Goal: Information Seeking & Learning: Learn about a topic

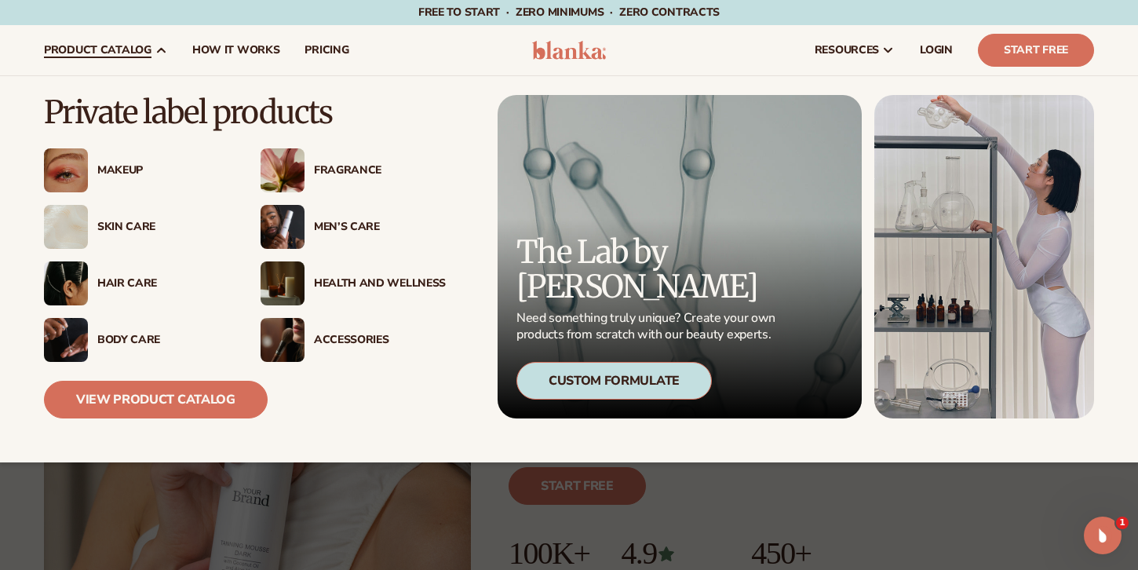
click at [621, 383] on div "Custom Formulate" at bounding box center [613, 381] width 195 height 38
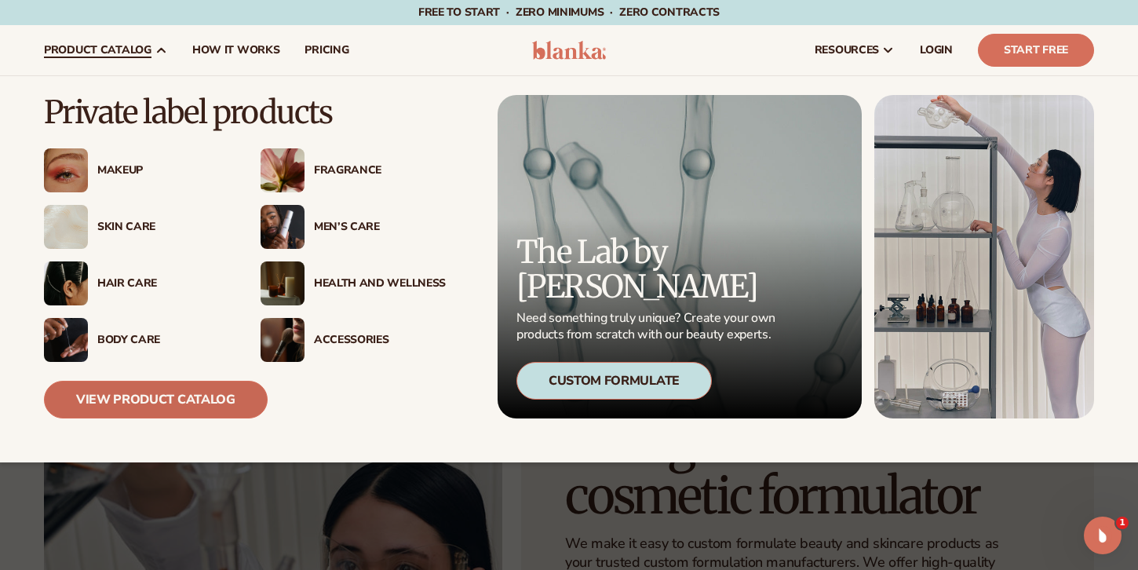
click at [138, 390] on link "View Product Catalog" at bounding box center [156, 400] width 224 height 38
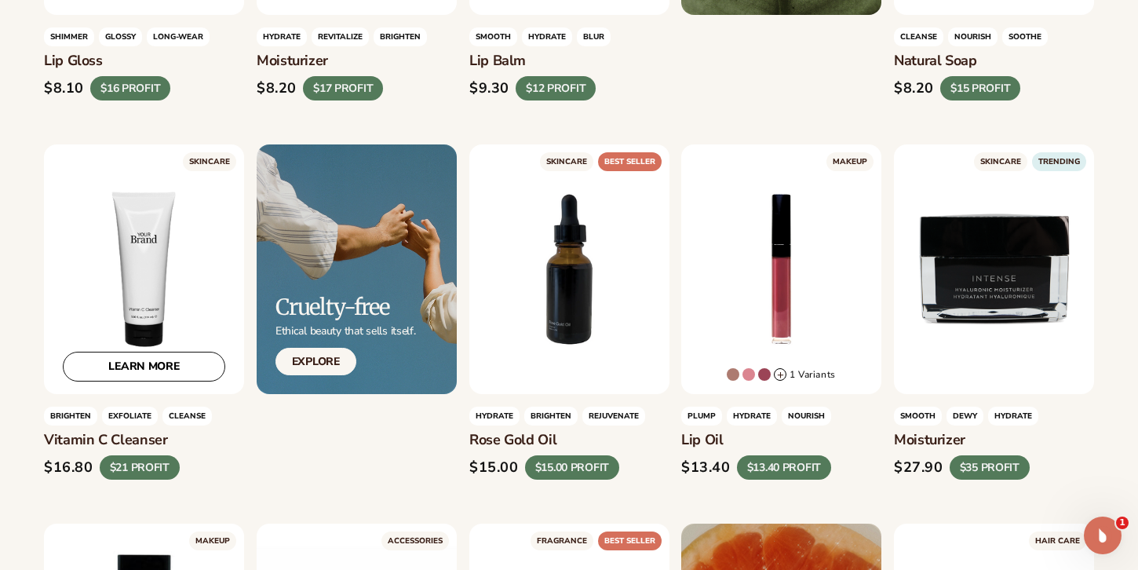
scroll to position [697, 0]
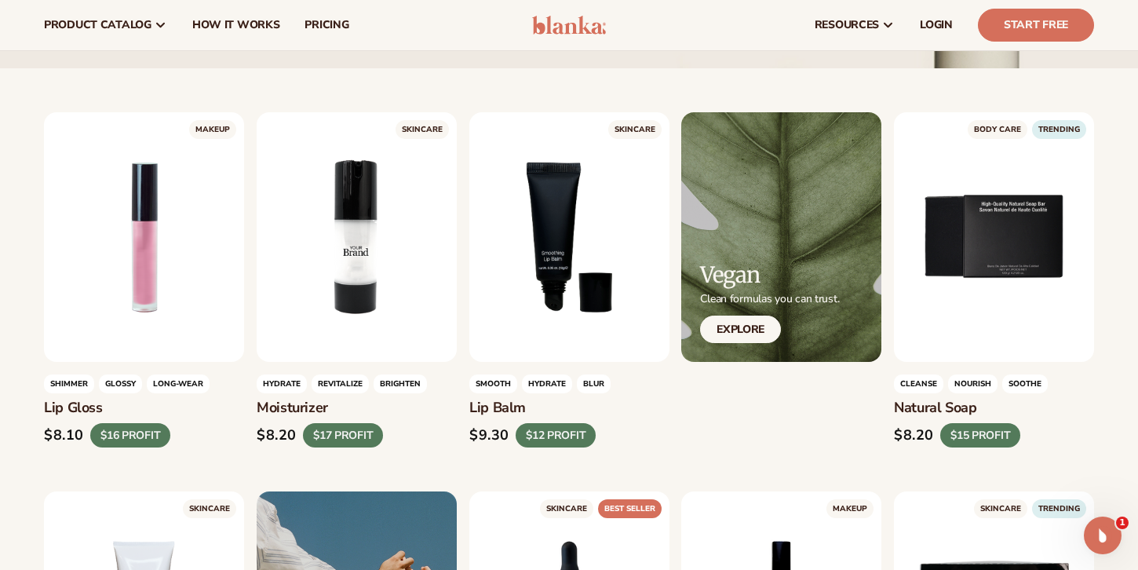
scroll to position [349, 0]
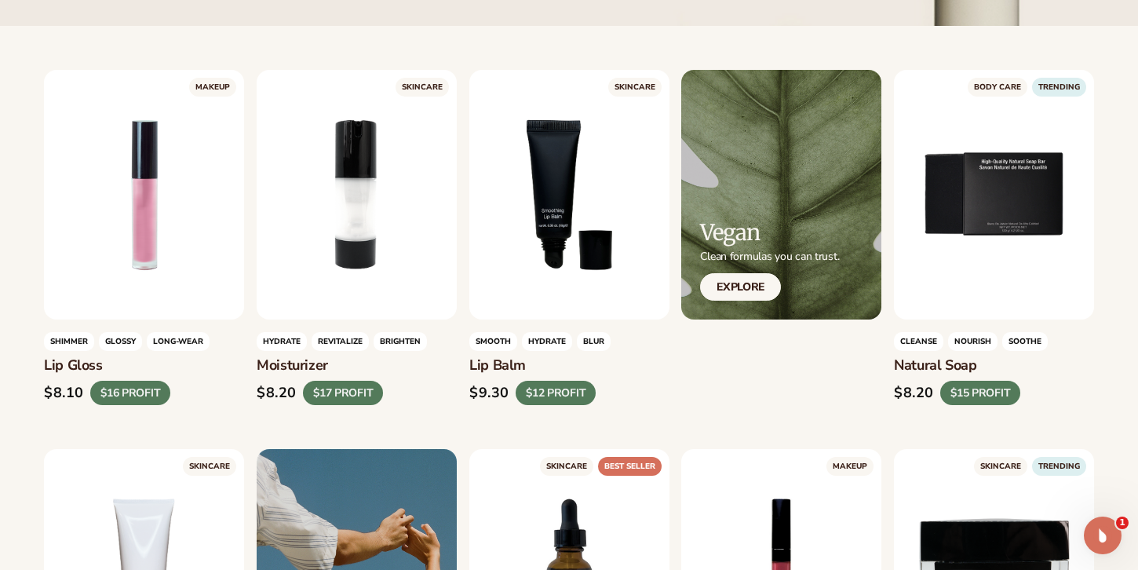
scroll to position [408, 0]
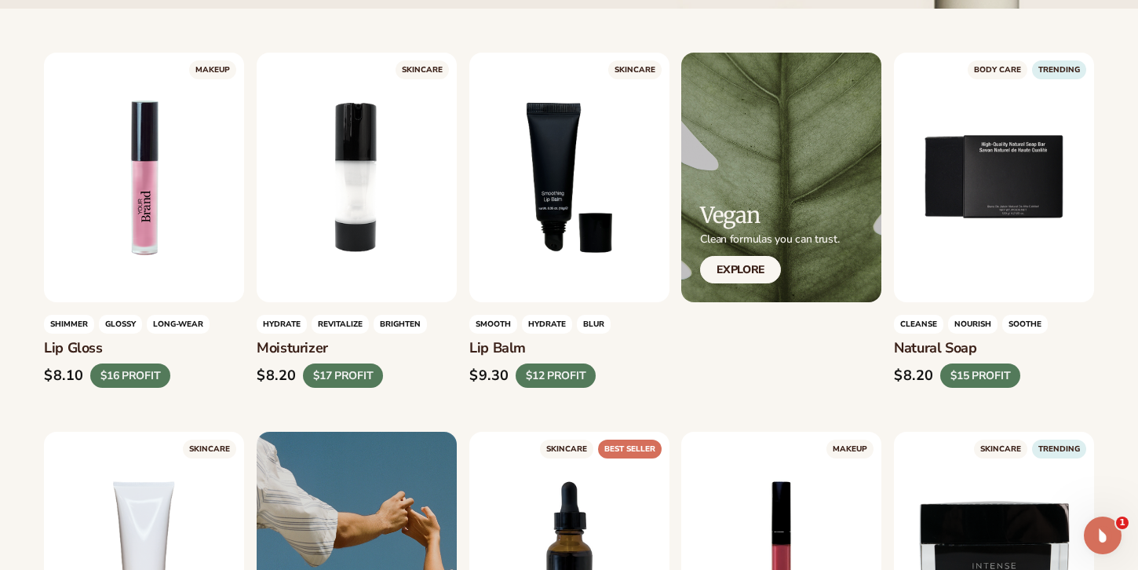
drag, startPoint x: 100, startPoint y: 376, endPoint x: 156, endPoint y: 378, distance: 56.6
click at [156, 378] on div "$16 PROFIT" at bounding box center [130, 375] width 80 height 24
click at [184, 378] on div "$8.10 $16 PROFIT" at bounding box center [144, 375] width 200 height 24
drag, startPoint x: 316, startPoint y: 372, endPoint x: 348, endPoint y: 375, distance: 33.1
click at [348, 375] on div "$17 PROFIT" at bounding box center [343, 375] width 80 height 24
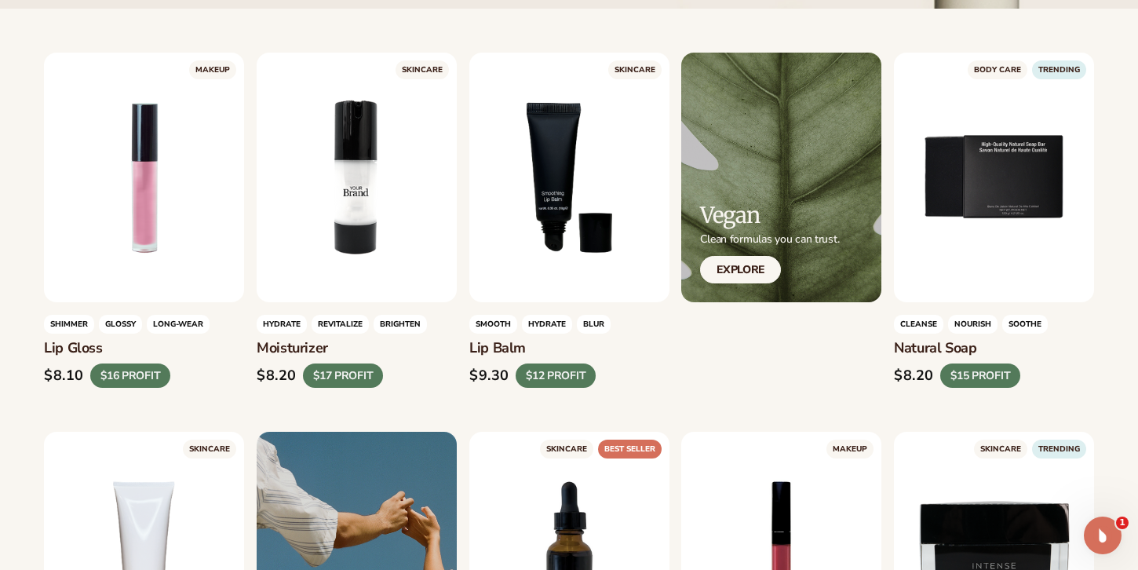
click at [398, 374] on div "$8.20 $17 PROFIT" at bounding box center [357, 375] width 200 height 24
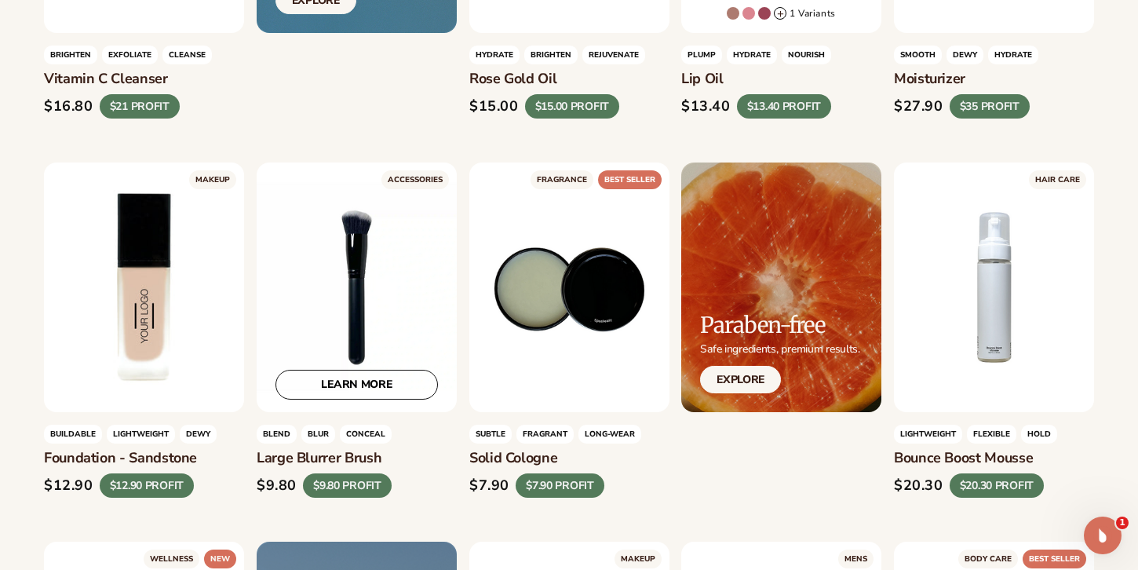
scroll to position [1066, 0]
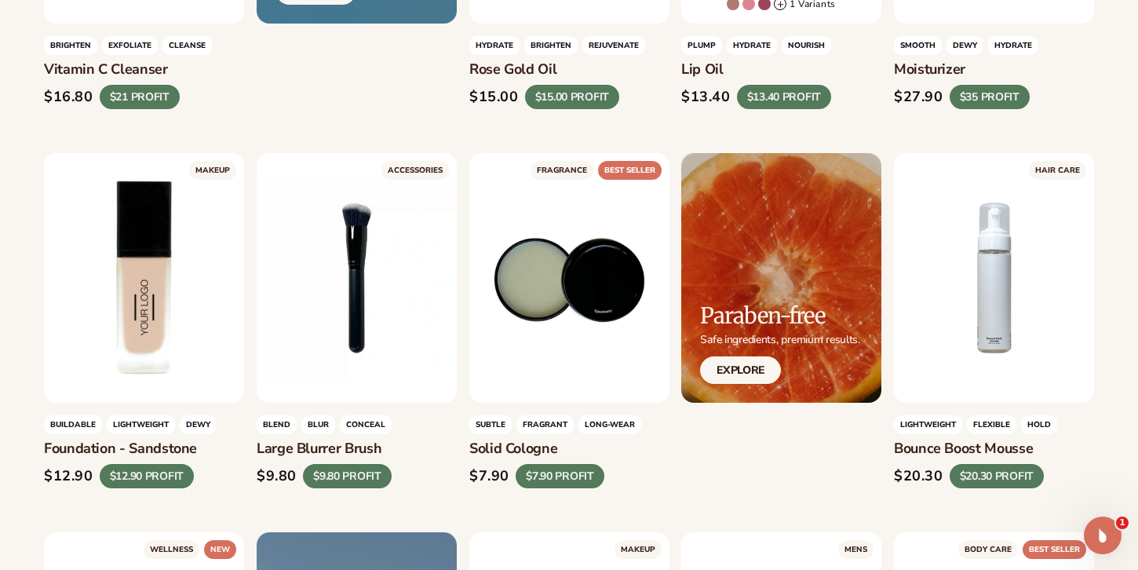
drag, startPoint x: 41, startPoint y: 445, endPoint x: 212, endPoint y: 451, distance: 171.2
click at [220, 461] on div "Buildable lightweight dewy Foundation - sandstone $12.90 $12.90 PROFIT" at bounding box center [144, 451] width 200 height 72
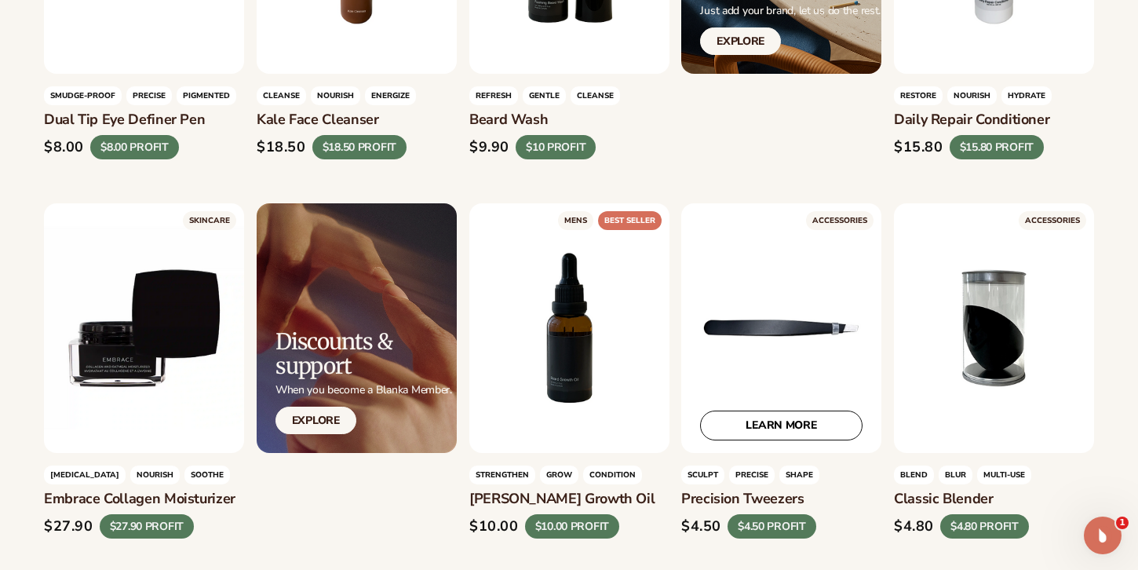
scroll to position [3514, 0]
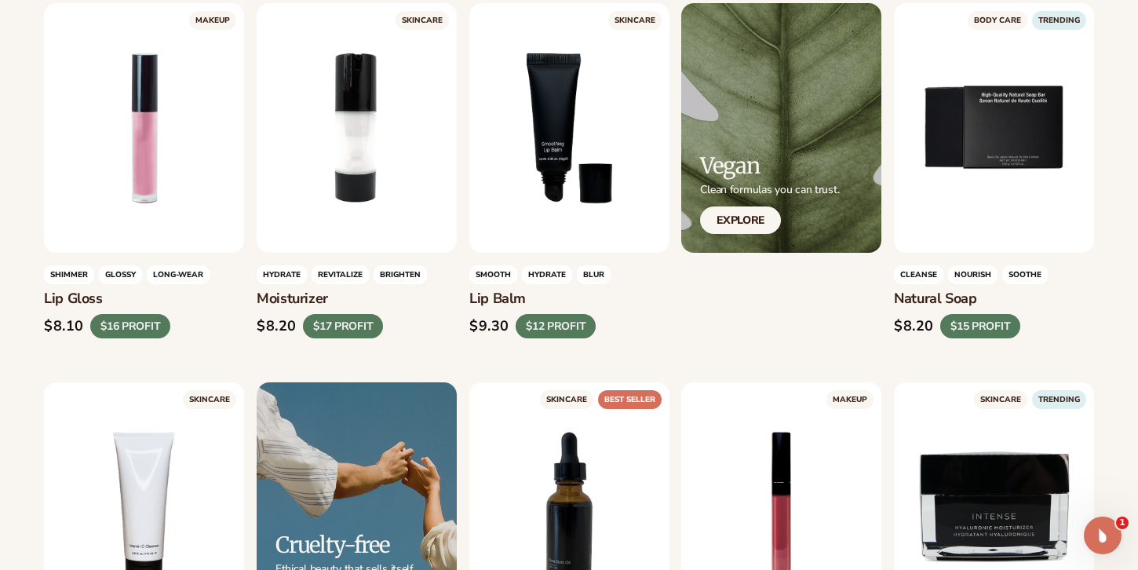
scroll to position [461, 0]
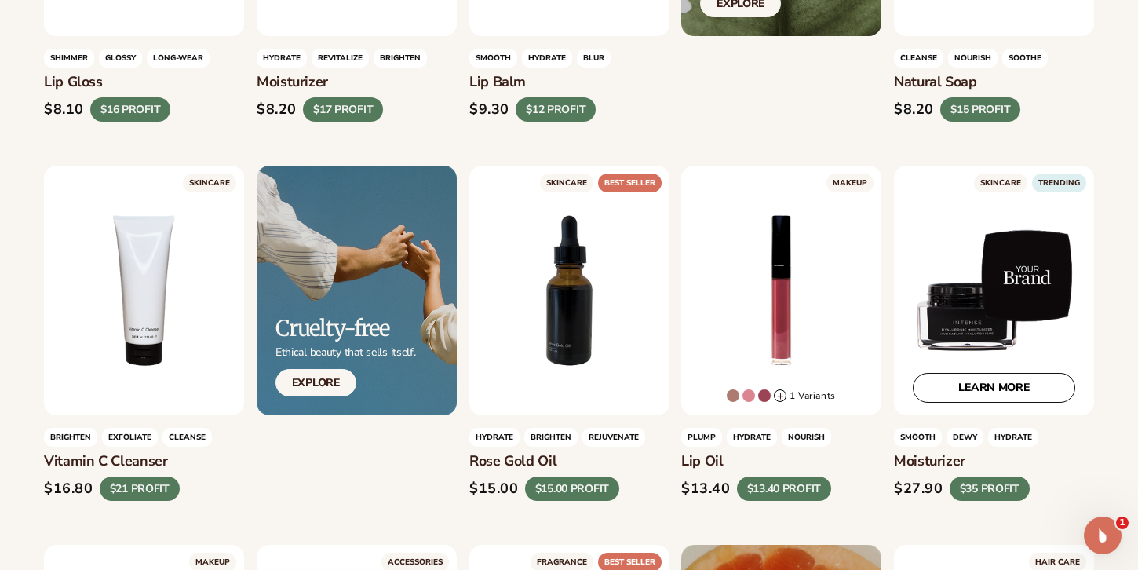
scroll to position [680, 0]
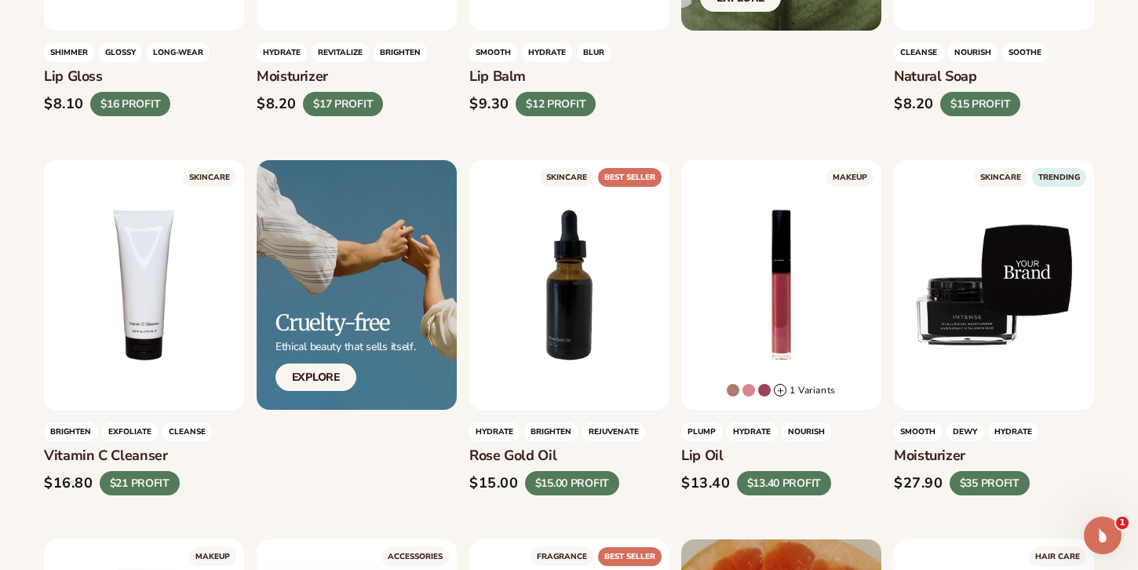
click at [946, 454] on h3 "Moisturizer" at bounding box center [994, 455] width 200 height 17
click at [968, 456] on h3 "Moisturizer" at bounding box center [994, 455] width 200 height 17
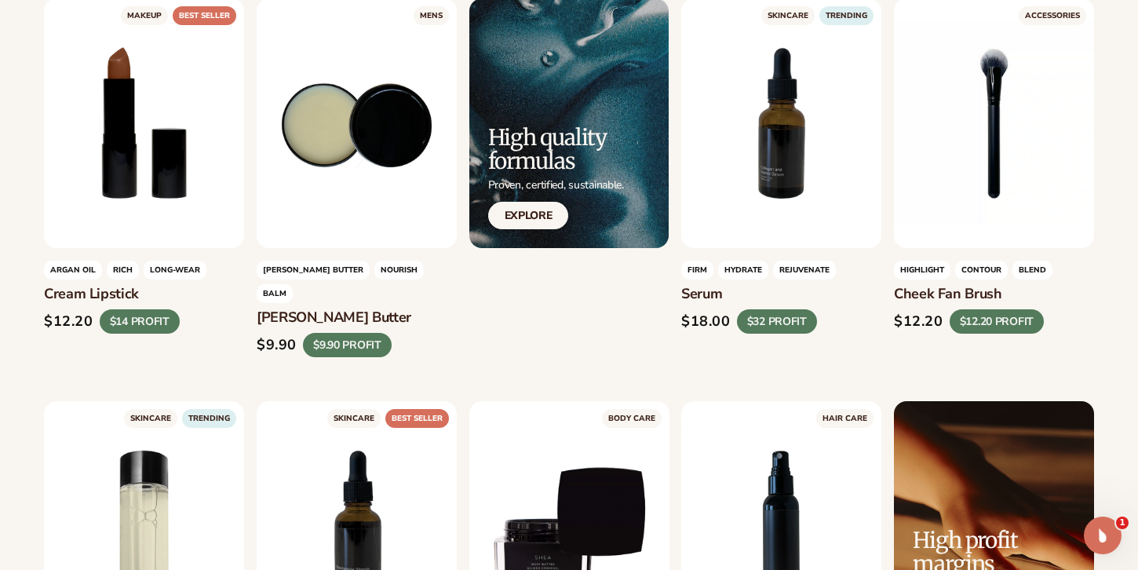
scroll to position [1982, 0]
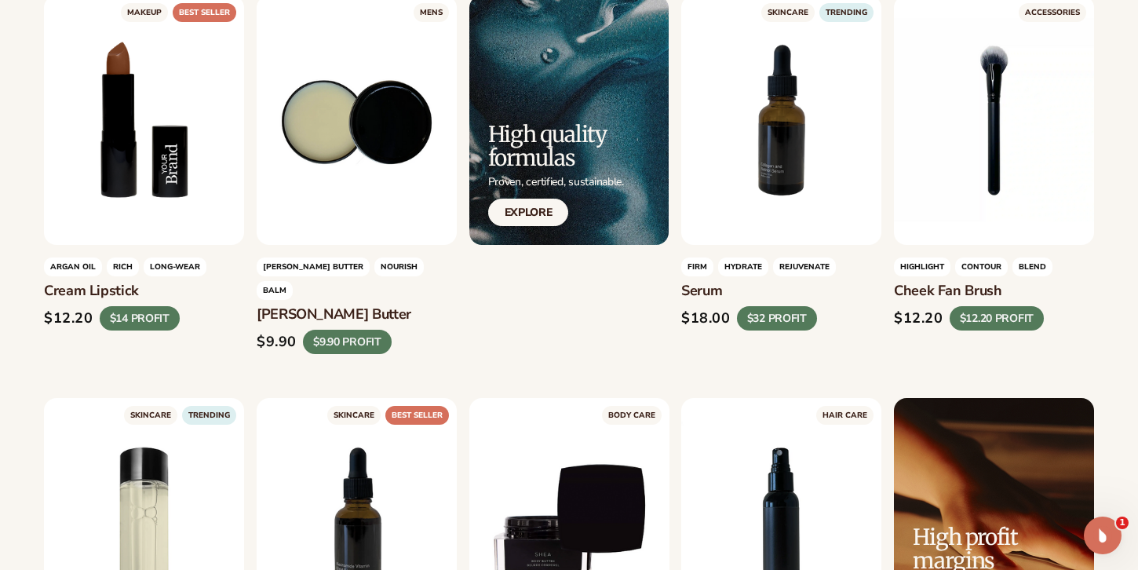
click at [87, 291] on h3 "Cream Lipstick" at bounding box center [144, 291] width 200 height 17
click at [60, 291] on h3 "Cream Lipstick" at bounding box center [144, 291] width 200 height 17
drag, startPoint x: 144, startPoint y: 292, endPoint x: 38, endPoint y: 290, distance: 106.8
click at [38, 290] on div "MAKEUP" at bounding box center [569, 234] width 1138 height 3599
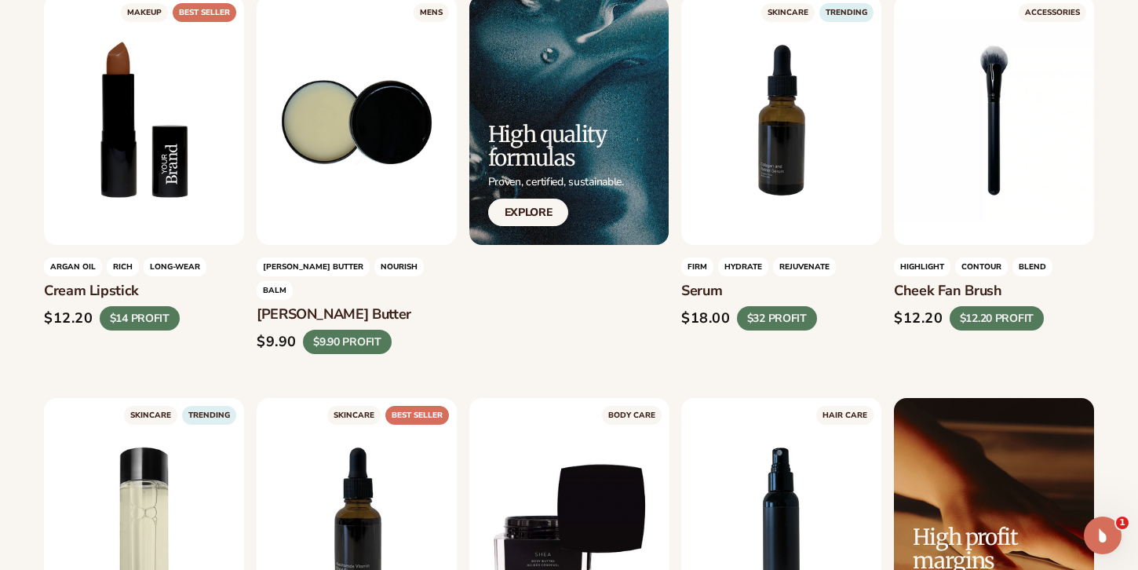
click at [61, 298] on h3 "Cream Lipstick" at bounding box center [144, 291] width 200 height 17
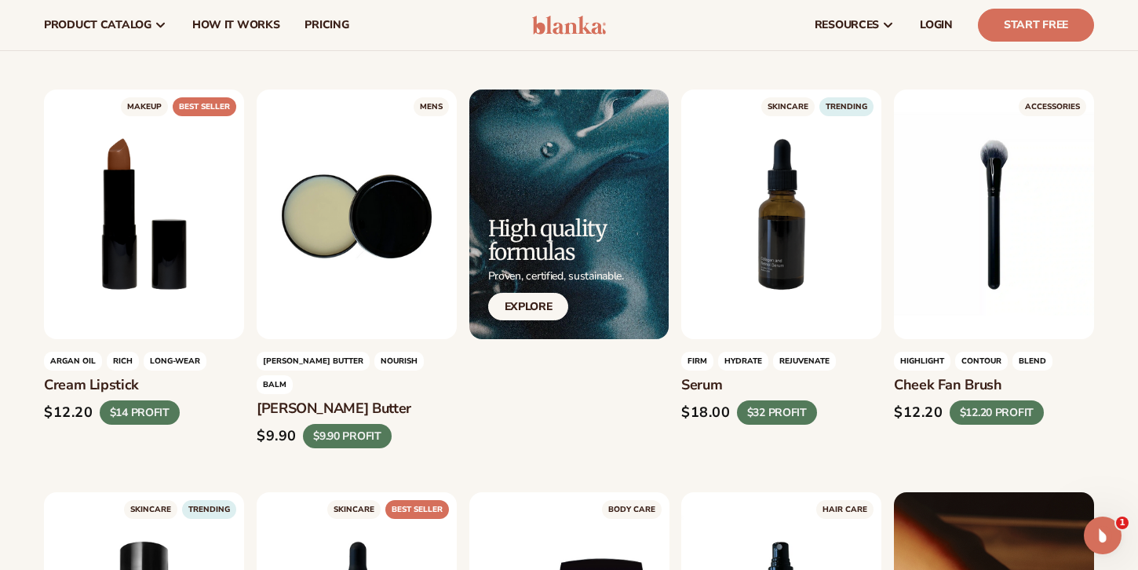
scroll to position [1866, 0]
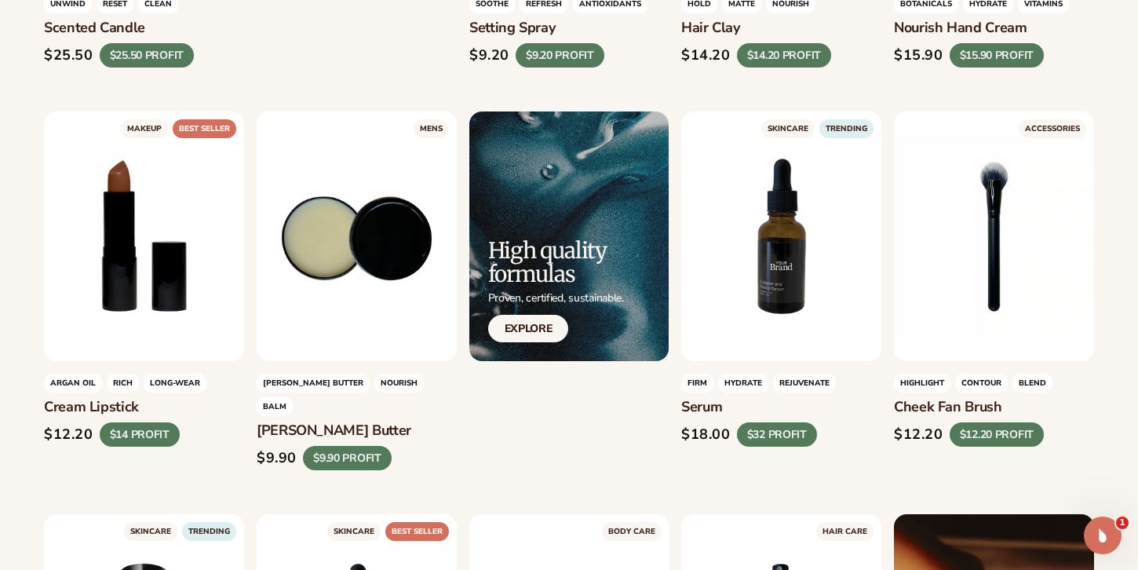
drag, startPoint x: 684, startPoint y: 407, endPoint x: 725, endPoint y: 411, distance: 41.8
click at [725, 411] on h3 "Serum" at bounding box center [781, 407] width 200 height 17
click at [691, 407] on h3 "Serum" at bounding box center [781, 407] width 200 height 17
click at [683, 408] on h3 "Serum" at bounding box center [781, 407] width 200 height 17
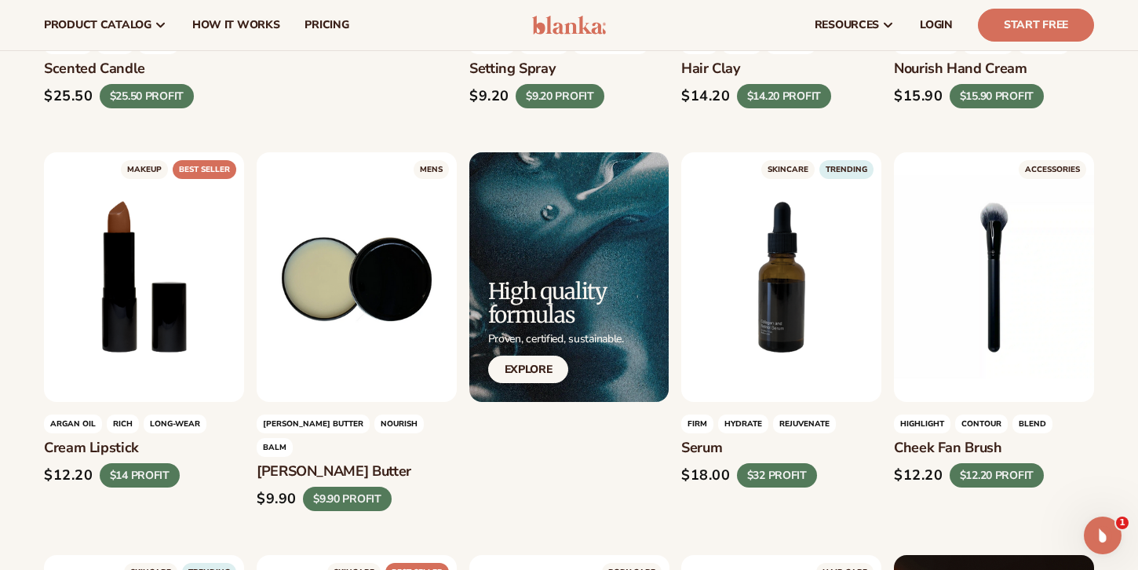
scroll to position [1826, 0]
